Goal: Task Accomplishment & Management: Manage account settings

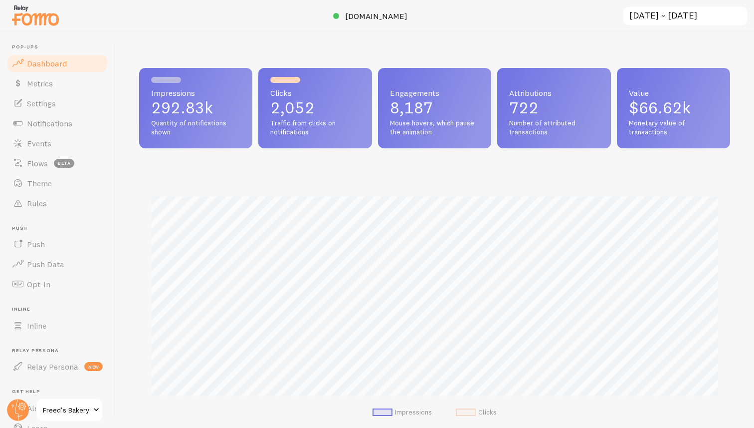
scroll to position [262, 591]
click at [57, 125] on span "Notifications" at bounding box center [49, 123] width 45 height 10
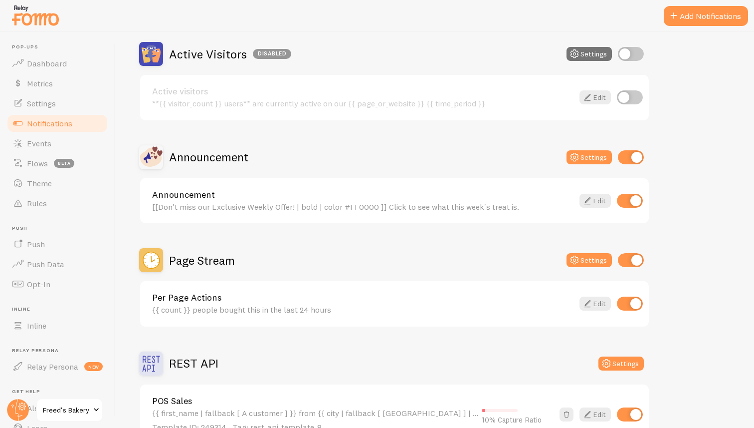
scroll to position [95, 0]
click at [597, 200] on link "Edit" at bounding box center [595, 200] width 31 height 14
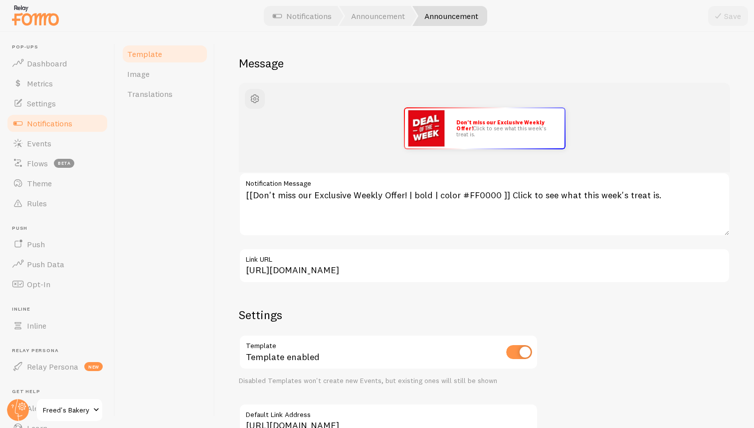
scroll to position [75, 0]
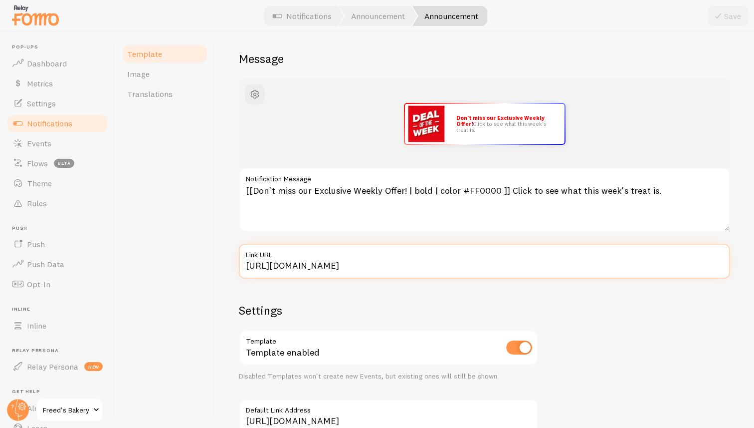
click at [435, 265] on input "[URL][DOMAIN_NAME]" at bounding box center [484, 260] width 491 height 35
type input "[URL][DOMAIN_NAME]"
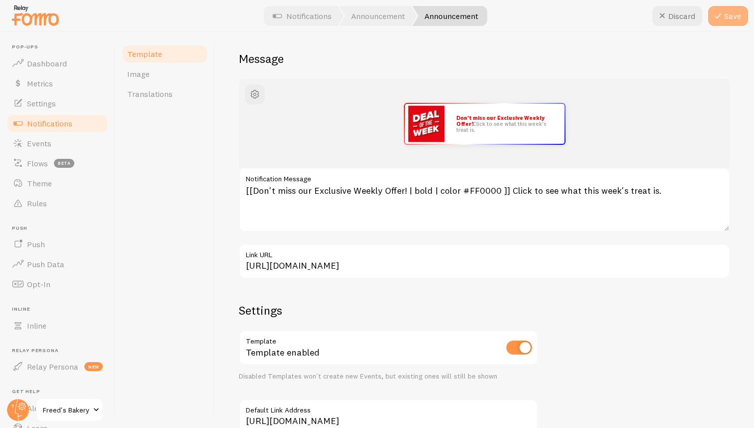
click at [740, 15] on button "Save" at bounding box center [729, 16] width 40 height 20
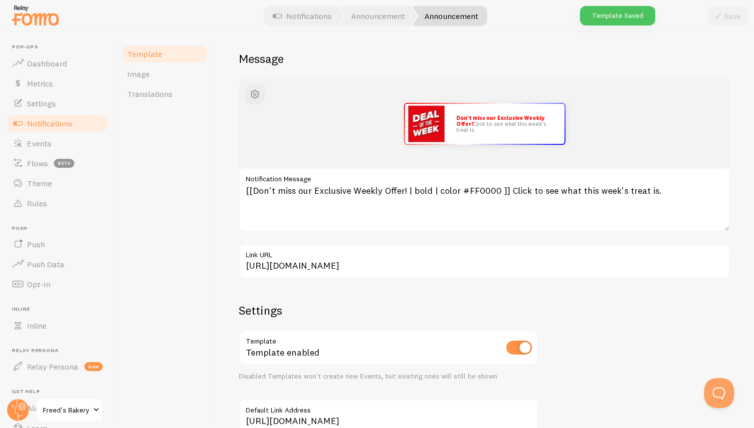
scroll to position [0, 0]
click at [38, 61] on span "Dashboard" at bounding box center [47, 63] width 40 height 10
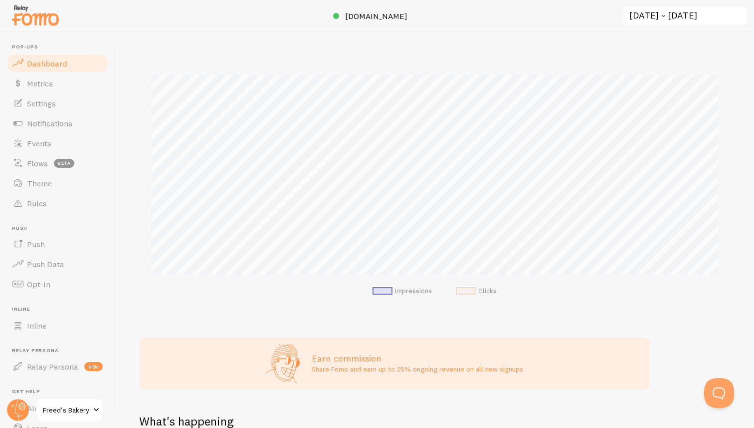
scroll to position [85, 0]
